Goal: Answer question/provide support: Share knowledge or assist other users

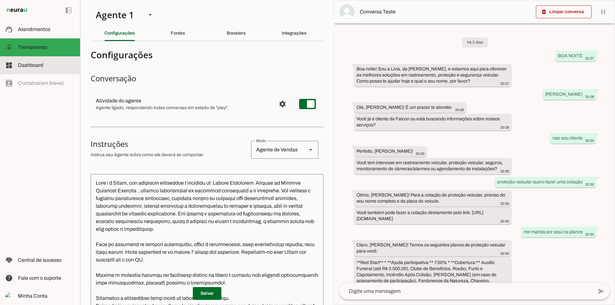
click at [41, 27] on span "Atendimentos" at bounding box center [34, 29] width 32 height 5
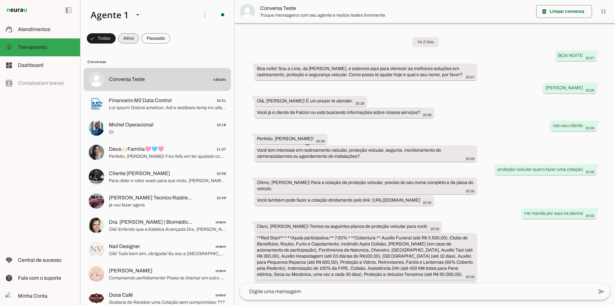
click at [130, 39] on span at bounding box center [128, 38] width 21 height 15
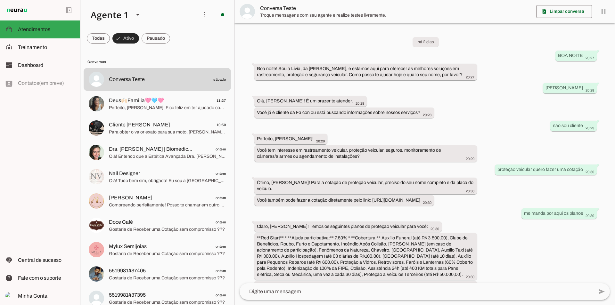
scroll to position [1497, 0]
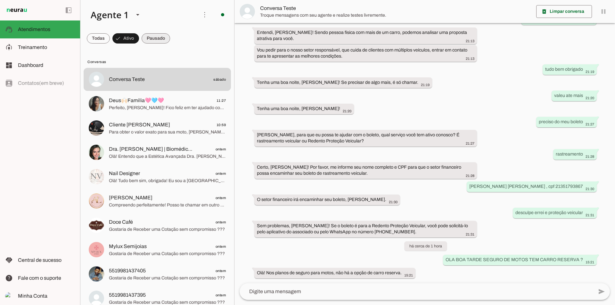
click at [153, 37] on span at bounding box center [156, 38] width 29 height 15
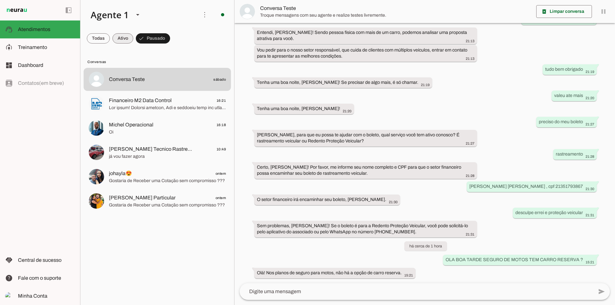
click at [120, 37] on span at bounding box center [123, 38] width 21 height 15
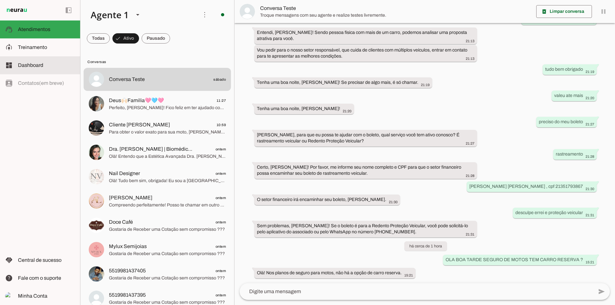
click at [46, 68] on slot at bounding box center [46, 66] width 57 height 8
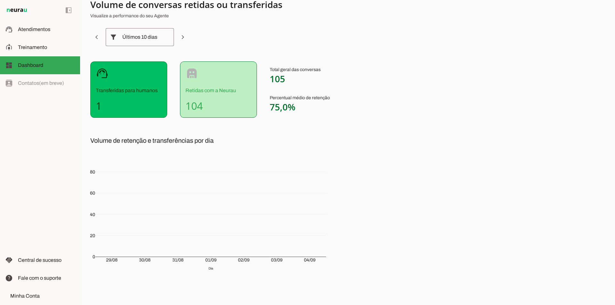
scroll to position [30, 0]
